Goal: Find specific page/section: Find specific page/section

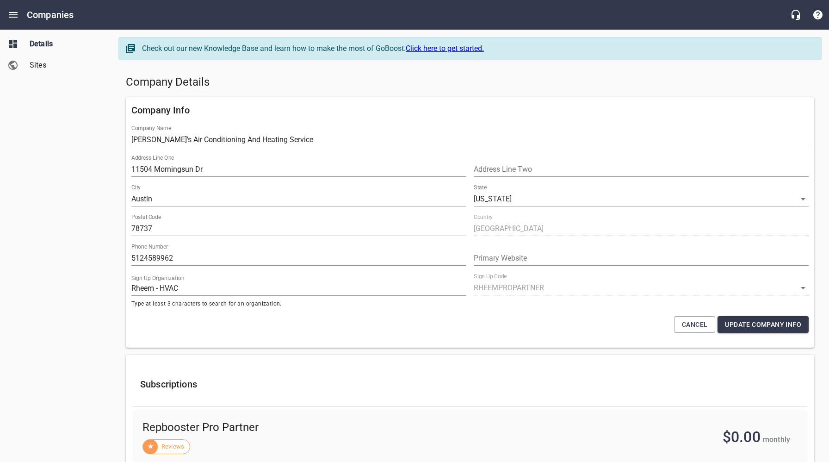
select select "[US_STATE]"
select select "62"
click at [326, 94] on div "Company Info Company Name [PERSON_NAME]'s Air Conditioning And Heating Service …" at bounding box center [470, 222] width 696 height 258
click at [37, 62] on span "Sites" at bounding box center [65, 65] width 70 height 11
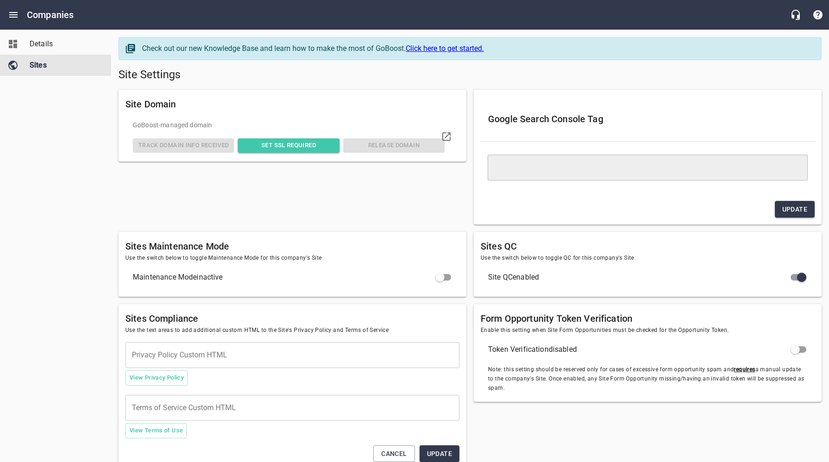
type textarea "<meta name="google-site-verification" content="jvZRdNGXUvIwp6DG6vAI6s0ij94M1kdX…"
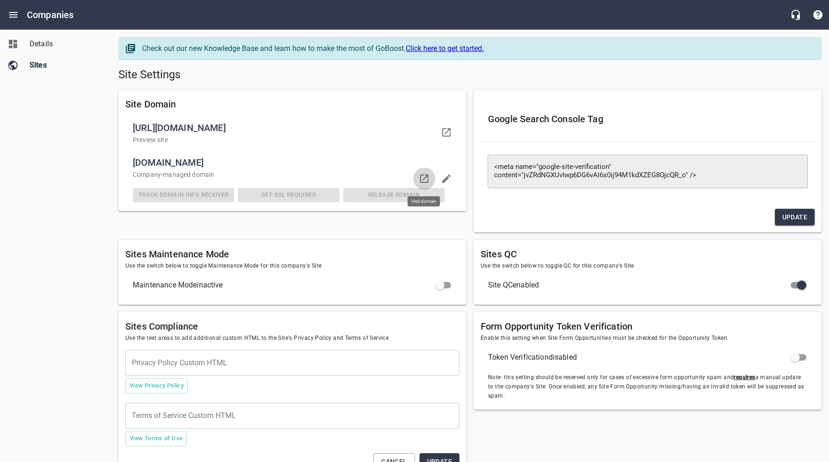
click at [426, 177] on icon at bounding box center [424, 178] width 11 height 11
click at [36, 43] on span "Details" at bounding box center [65, 43] width 70 height 11
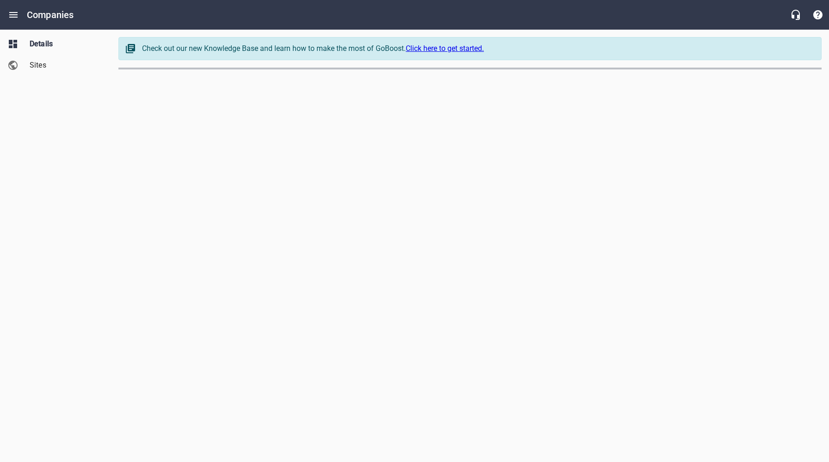
select select "[US_STATE]"
select select "62"
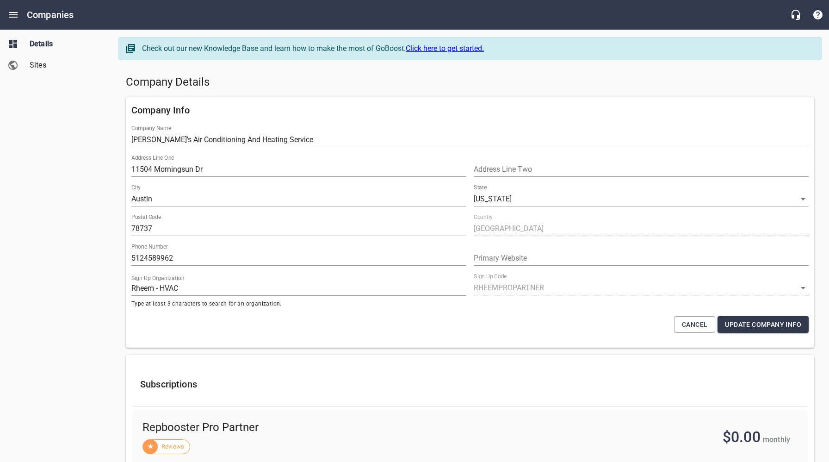
click at [76, 110] on div "Details Sites" at bounding box center [55, 231] width 111 height 462
drag, startPoint x: 414, startPoint y: 90, endPoint x: 365, endPoint y: 82, distance: 50.6
click at [414, 89] on div "Company Details" at bounding box center [470, 82] width 696 height 22
click at [11, 14] on icon "Open drawer" at bounding box center [13, 15] width 8 height 6
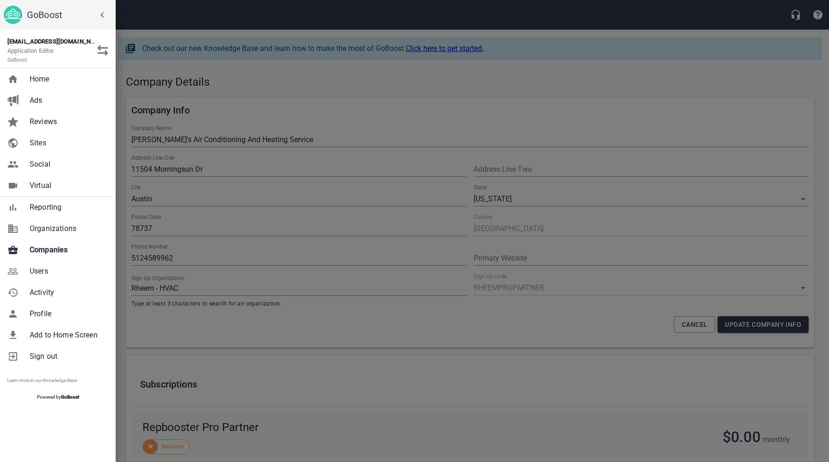
click at [54, 251] on span "Companies" at bounding box center [67, 249] width 75 height 11
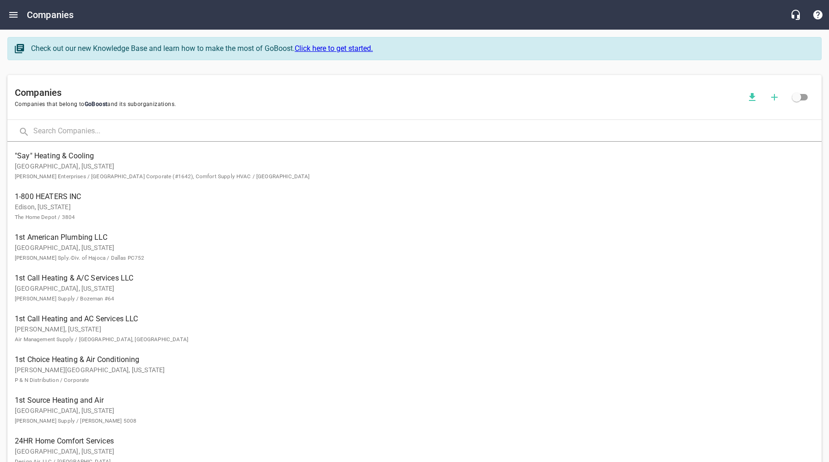
click at [147, 134] on input "text" at bounding box center [427, 132] width 788 height 20
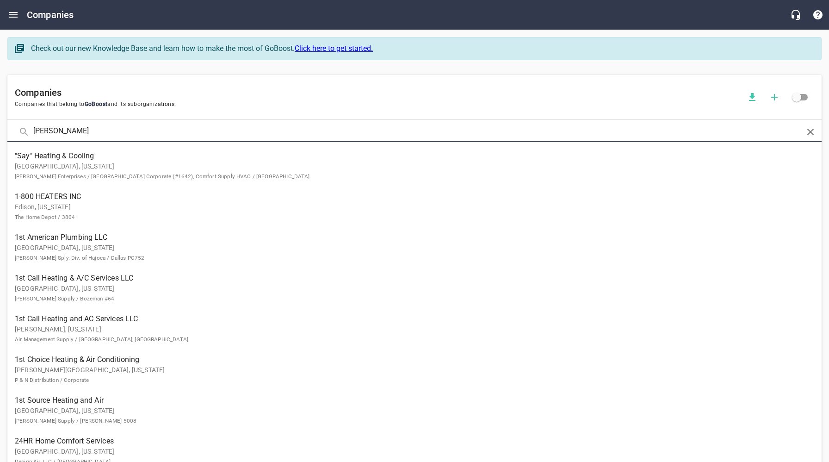
type input "[PERSON_NAME]"
click button at bounding box center [0, 0] width 0 height 0
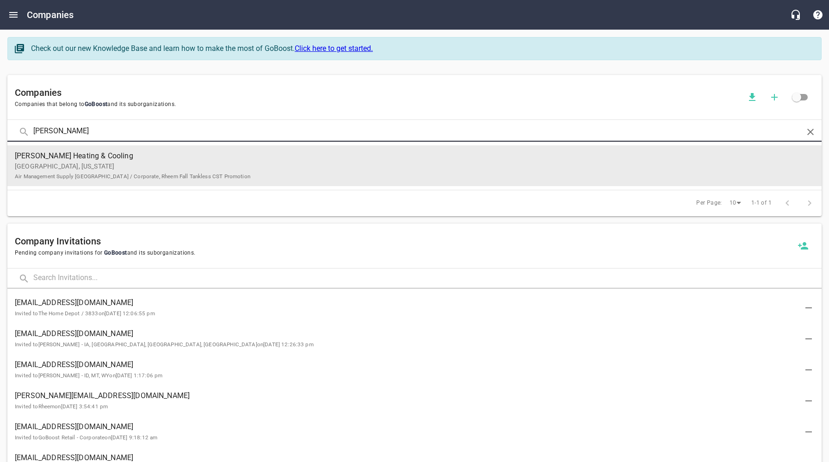
click at [145, 175] on small "Air Management Supply [GEOGRAPHIC_DATA] / Corporate, Rheem Fall Tankless CST Pr…" at bounding box center [132, 176] width 235 height 6
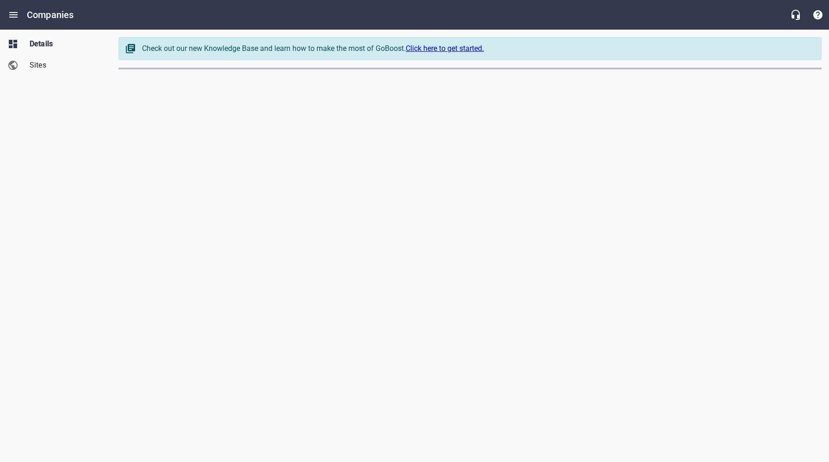
select select "[US_STATE]"
select select "62"
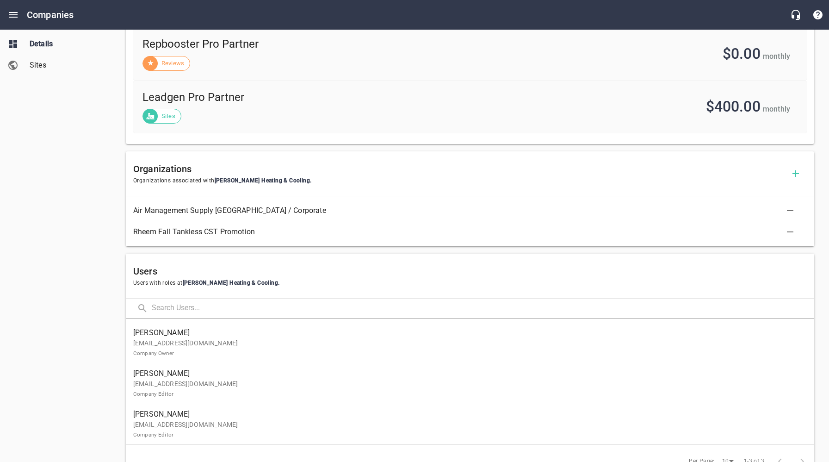
scroll to position [383, 0]
click at [206, 345] on p "[EMAIL_ADDRESS][DOMAIN_NAME] Company Owner" at bounding box center [466, 348] width 666 height 19
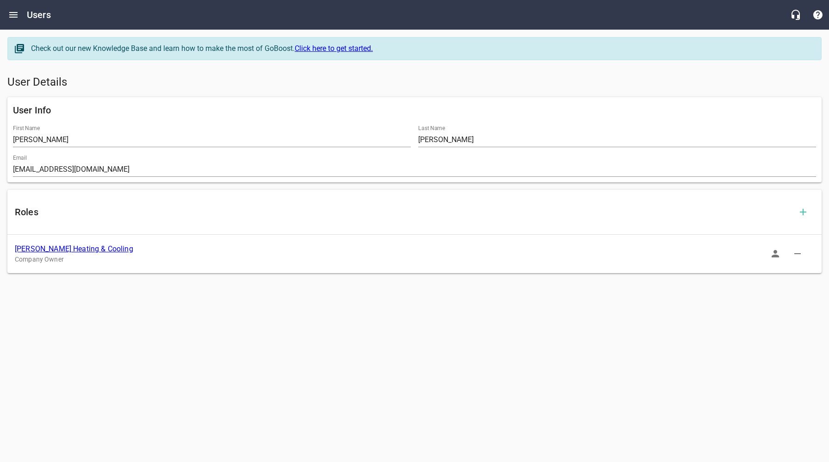
click at [774, 255] on icon "button" at bounding box center [775, 253] width 7 height 7
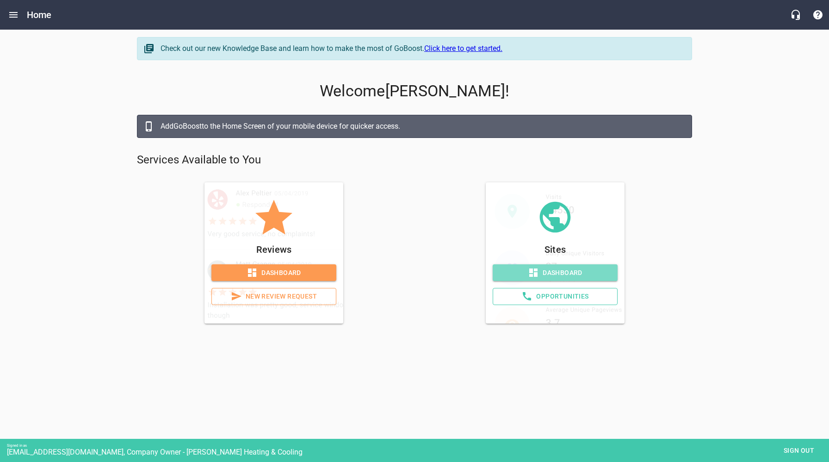
click at [583, 274] on span "Dashboard" at bounding box center [555, 273] width 110 height 12
